Goal: Transaction & Acquisition: Book appointment/travel/reservation

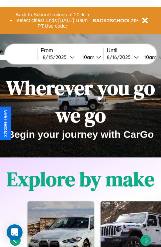
scroll to position [102, 0]
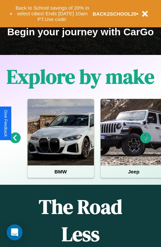
click at [146, 142] on icon at bounding box center [146, 137] width 11 height 11
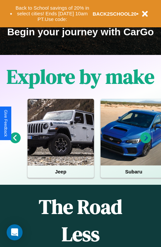
click at [15, 142] on icon at bounding box center [15, 137] width 11 height 11
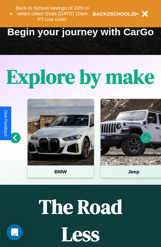
click at [146, 142] on icon at bounding box center [146, 137] width 11 height 11
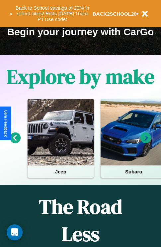
click at [146, 142] on icon at bounding box center [146, 137] width 11 height 11
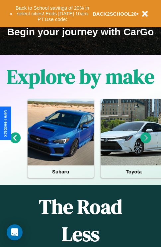
click at [146, 142] on icon at bounding box center [146, 137] width 11 height 11
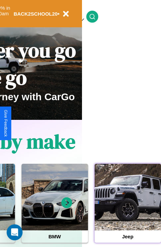
click at [128, 207] on div at bounding box center [128, 196] width 66 height 66
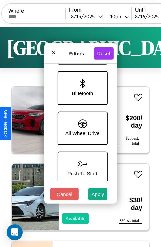
scroll to position [457, 0]
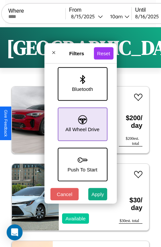
click at [81, 121] on icon at bounding box center [82, 119] width 9 height 9
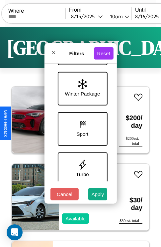
scroll to position [216, 0]
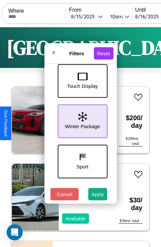
click at [81, 120] on icon at bounding box center [82, 117] width 9 height 10
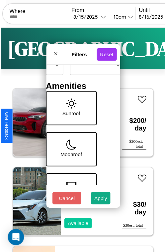
scroll to position [54, 21]
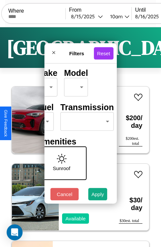
click at [86, 120] on body "CarGo Where From 8 / 15 / 2025 10am Until 8 / 16 / 2025 10am Become a Host Logi…" at bounding box center [80, 137] width 161 height 274
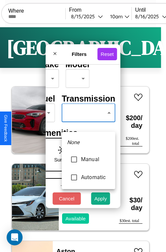
type input "******"
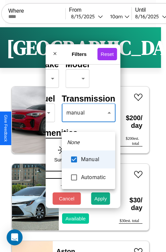
click at [88, 122] on div at bounding box center [83, 126] width 166 height 252
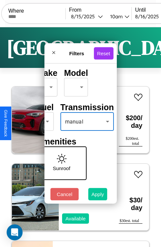
click at [98, 195] on button "Apply" at bounding box center [97, 194] width 19 height 12
